Goal: Find contact information: Find contact information

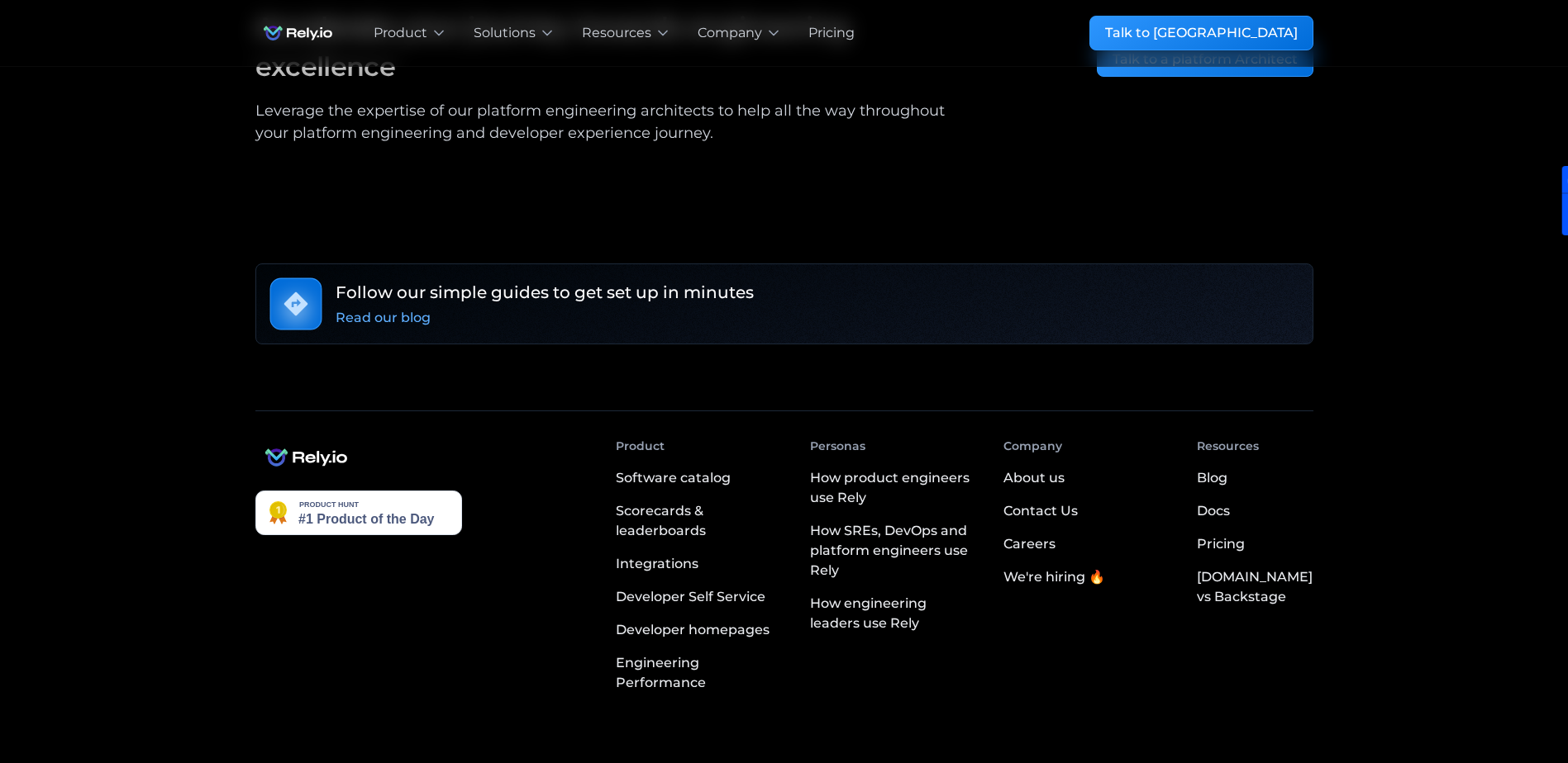
scroll to position [2931, 0]
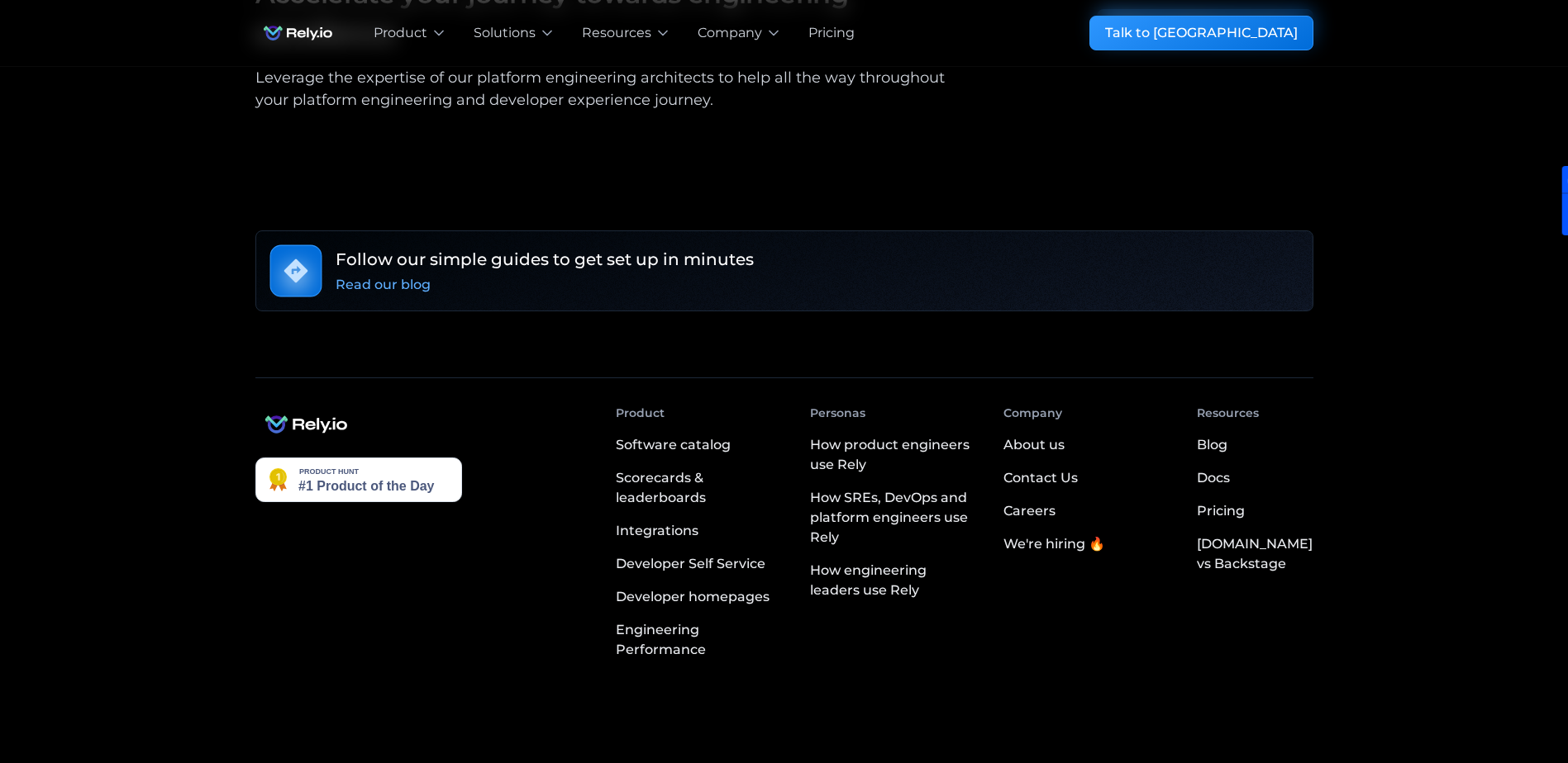
click at [1049, 469] on div "Contact Us" at bounding box center [1040, 478] width 75 height 20
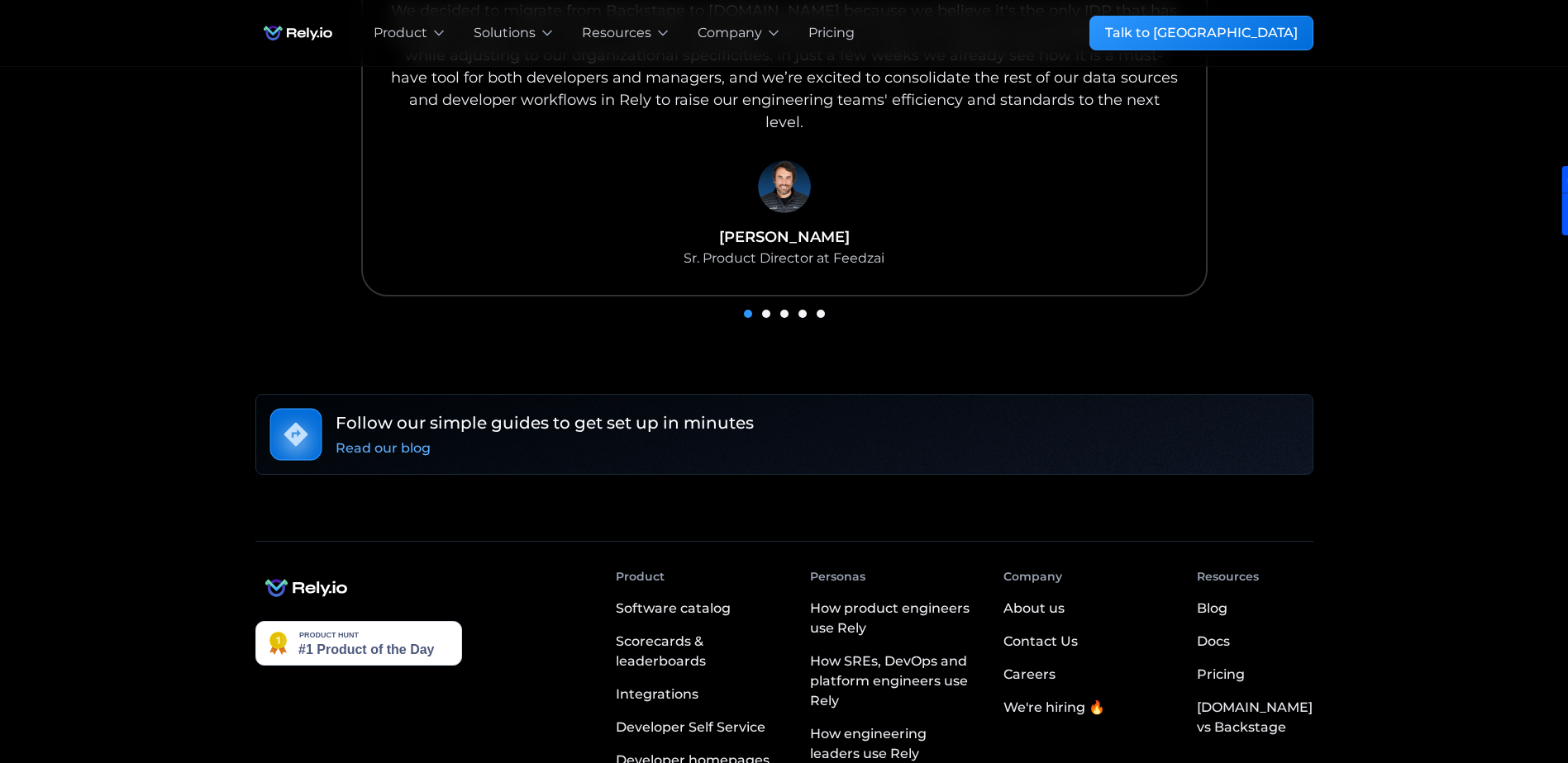
scroll to position [1303, 0]
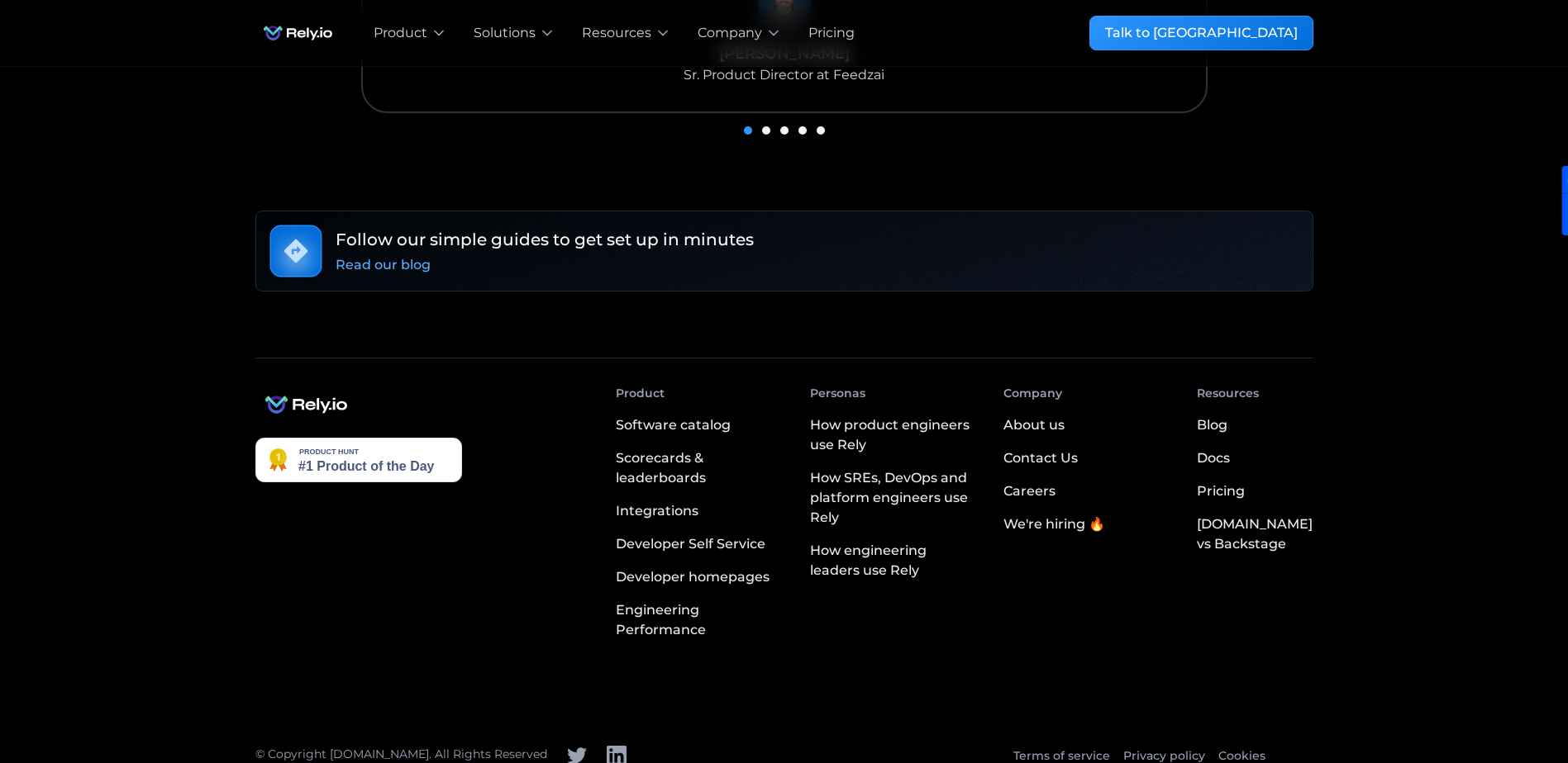
click at [1061, 449] on div "Contact Us" at bounding box center [1040, 458] width 75 height 20
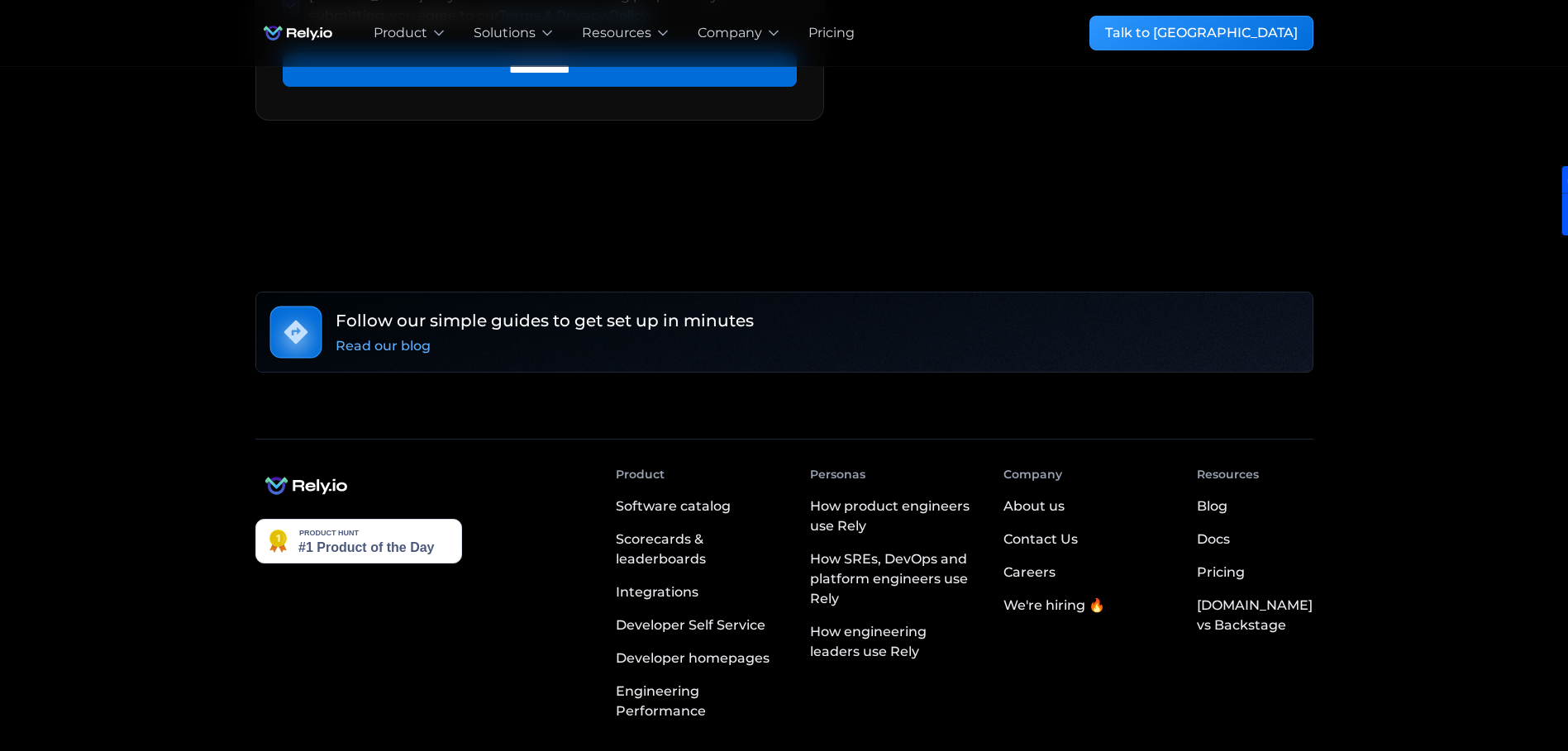
scroll to position [756, 0]
